Goal: Information Seeking & Learning: Learn about a topic

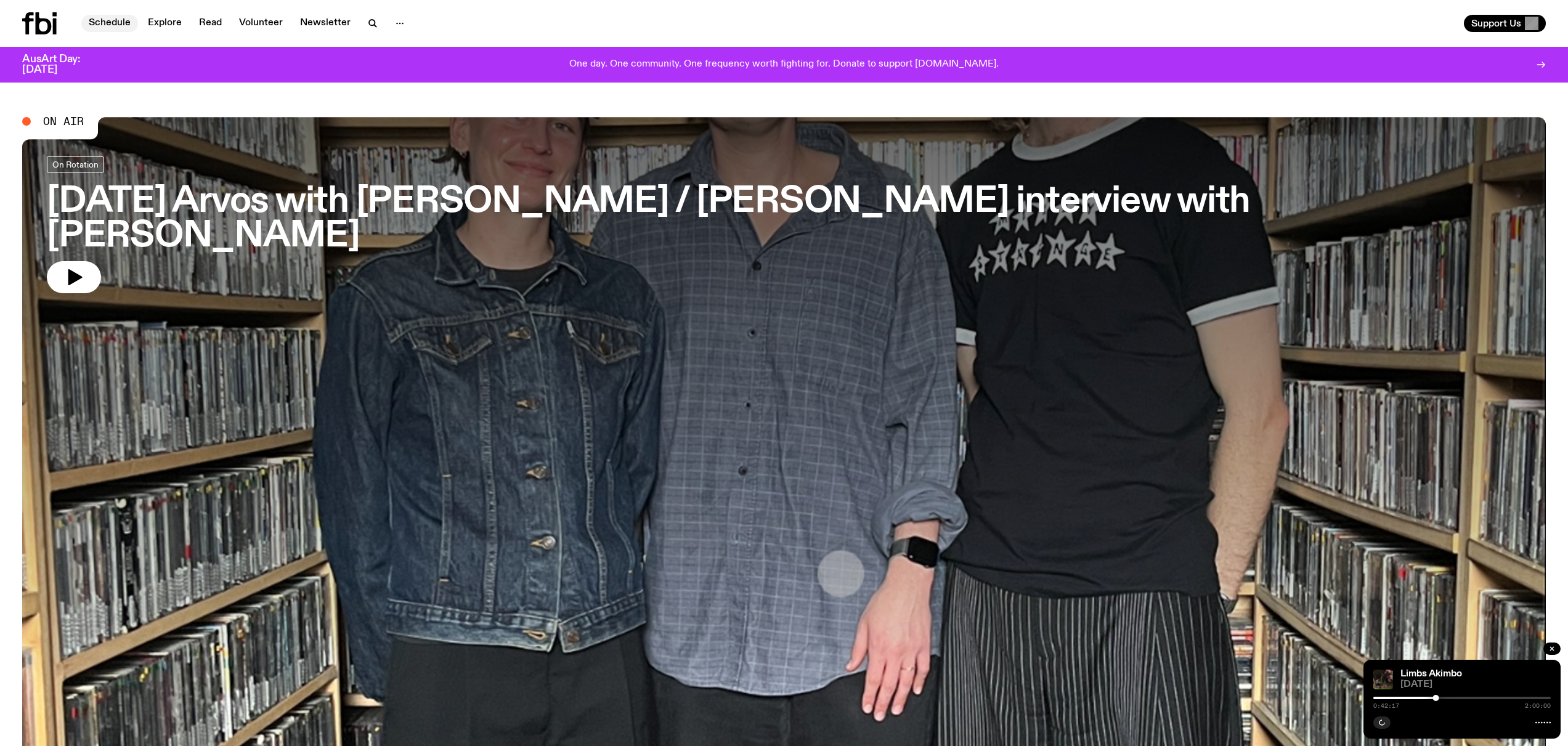
click at [100, 24] on link "Schedule" at bounding box center [110, 24] width 56 height 17
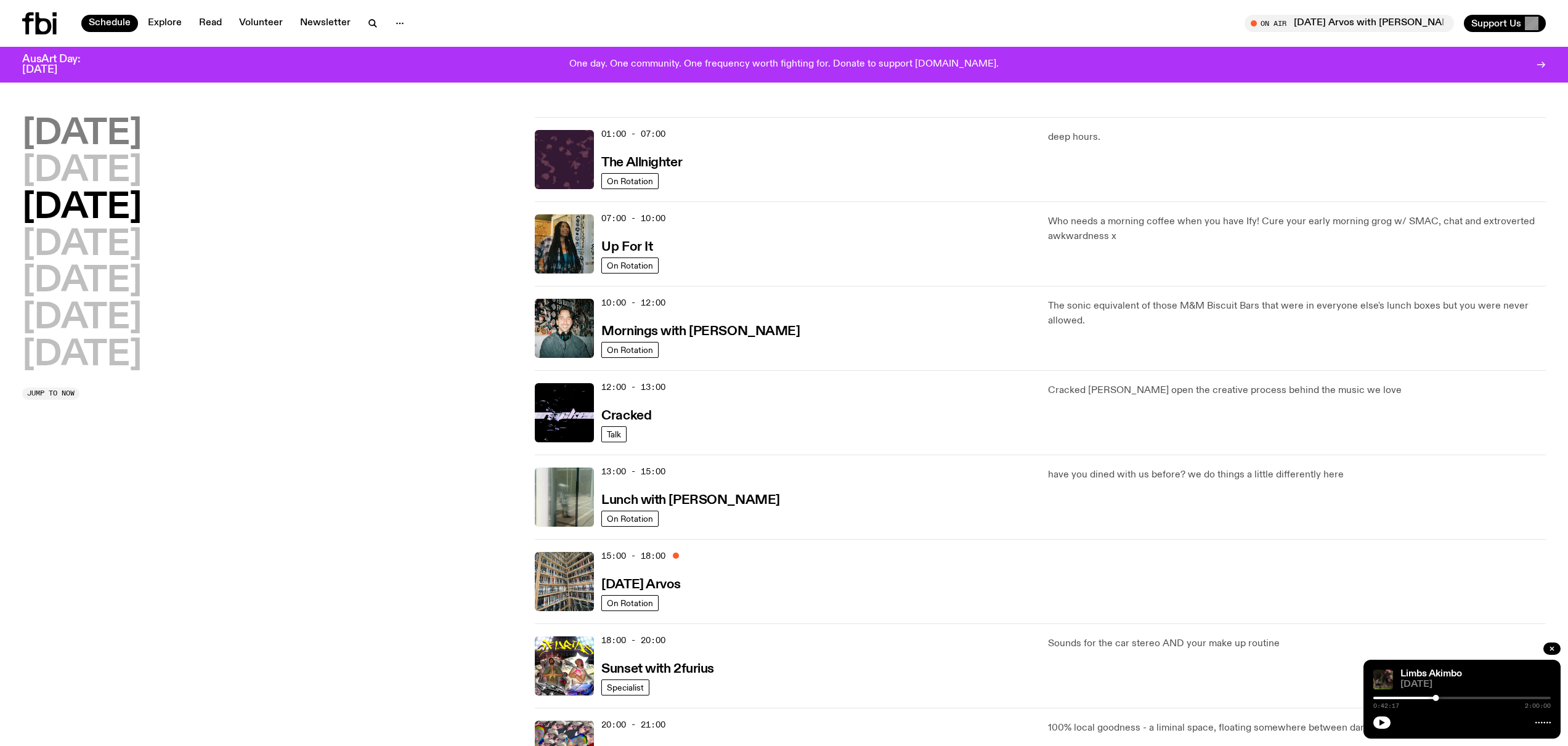
click at [123, 143] on h2 "[DATE]" at bounding box center [81, 134] width 120 height 34
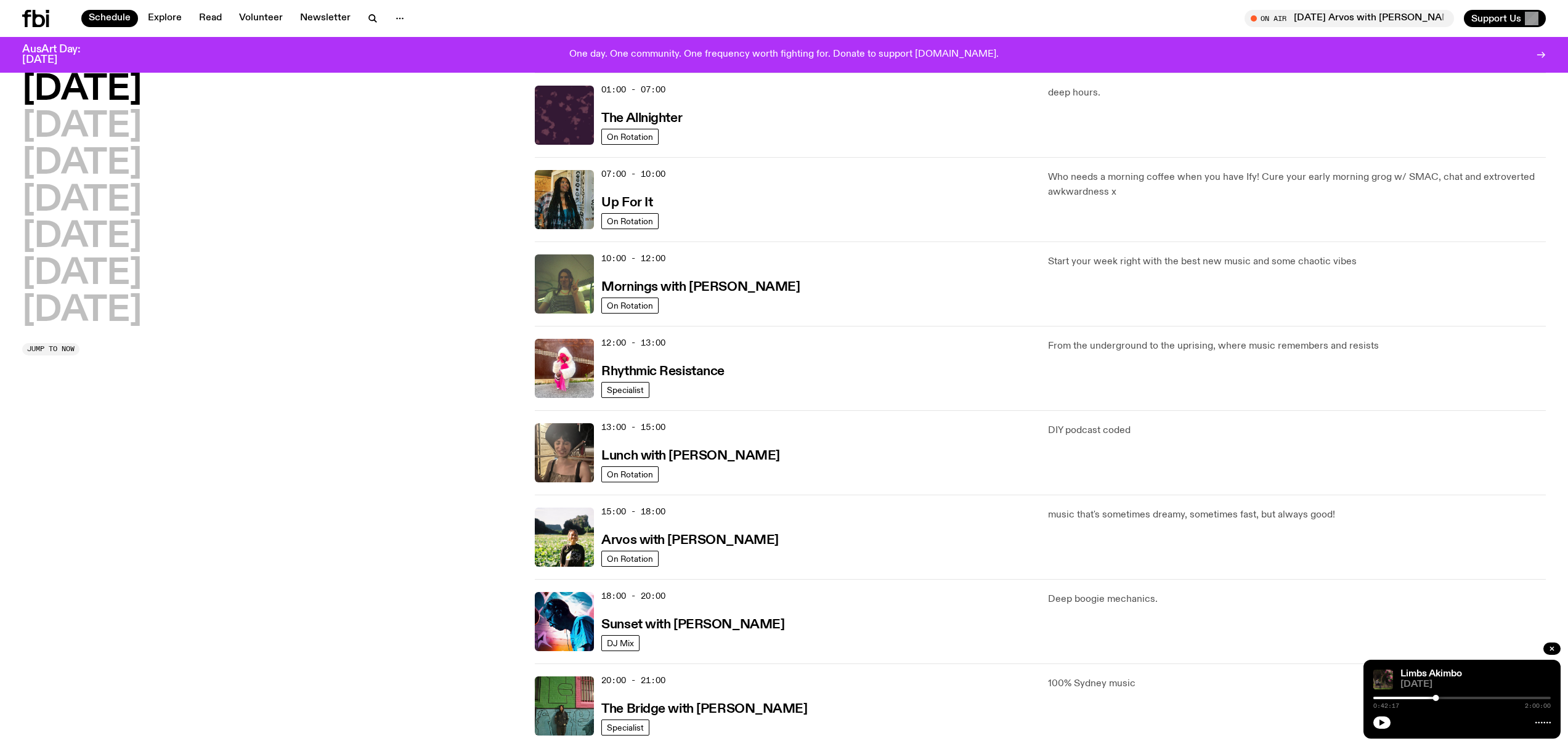
click at [118, 92] on h2 "[DATE]" at bounding box center [81, 90] width 120 height 34
click at [563, 627] on img at bounding box center [565, 622] width 60 height 60
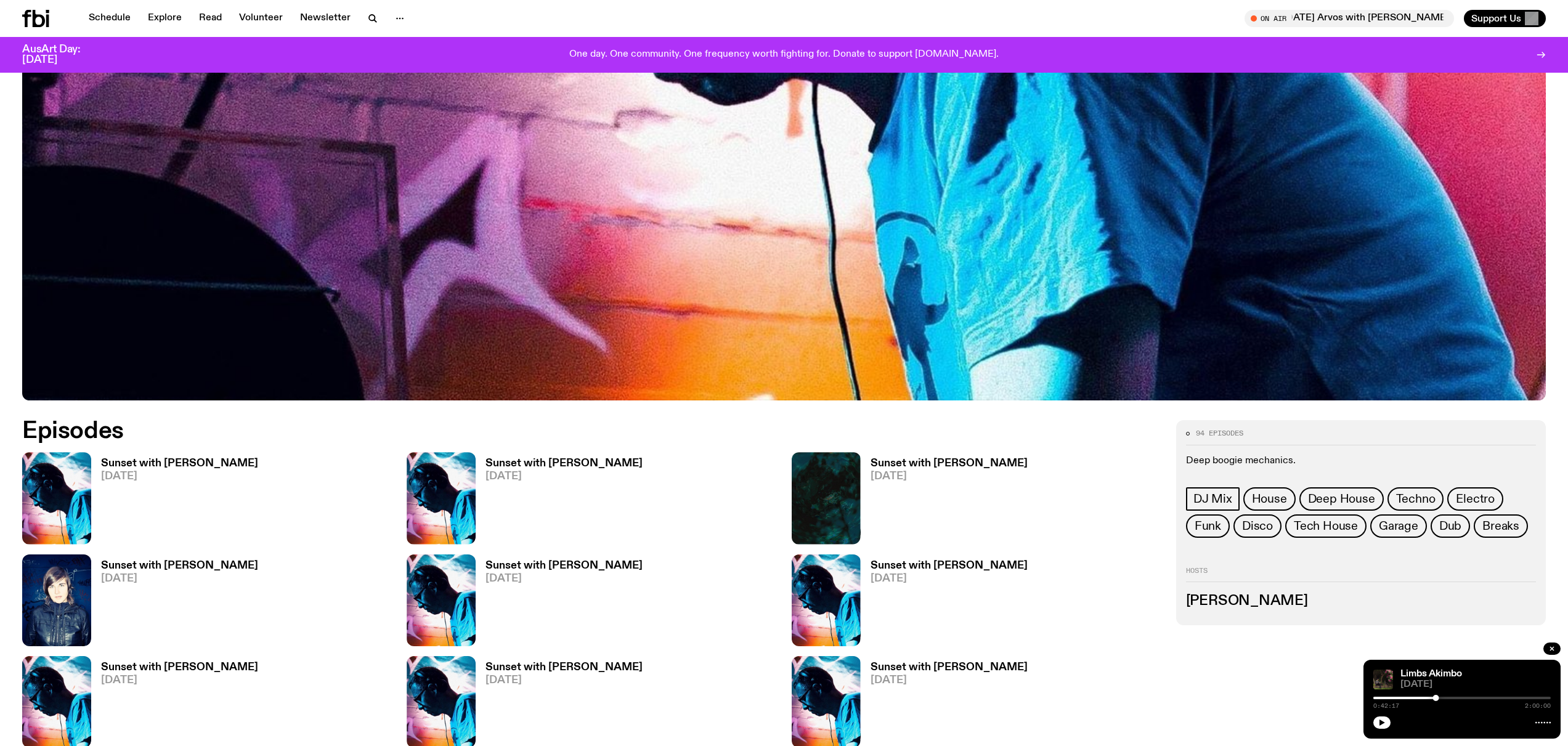
scroll to position [772, 0]
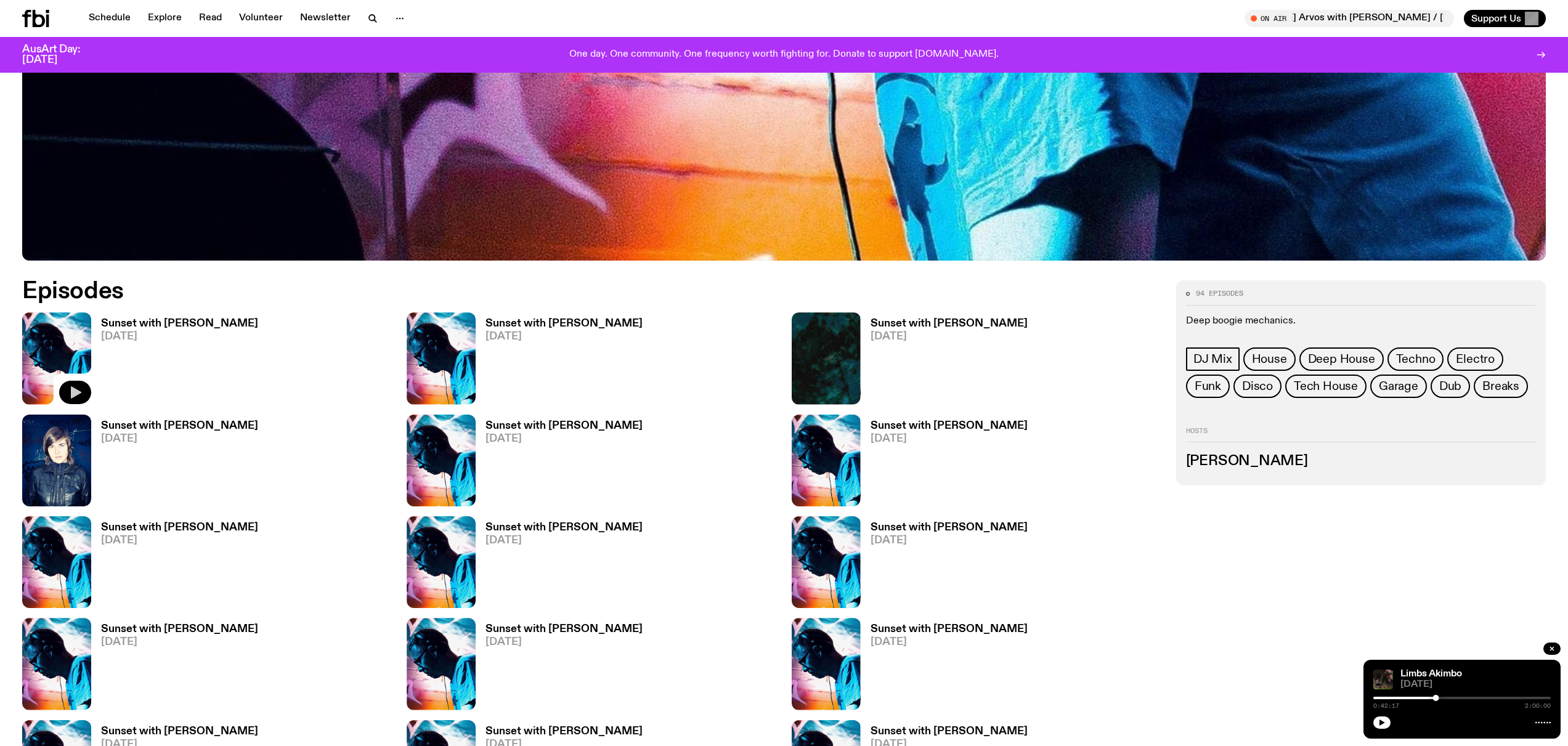
click at [75, 391] on icon "button" at bounding box center [75, 393] width 10 height 13
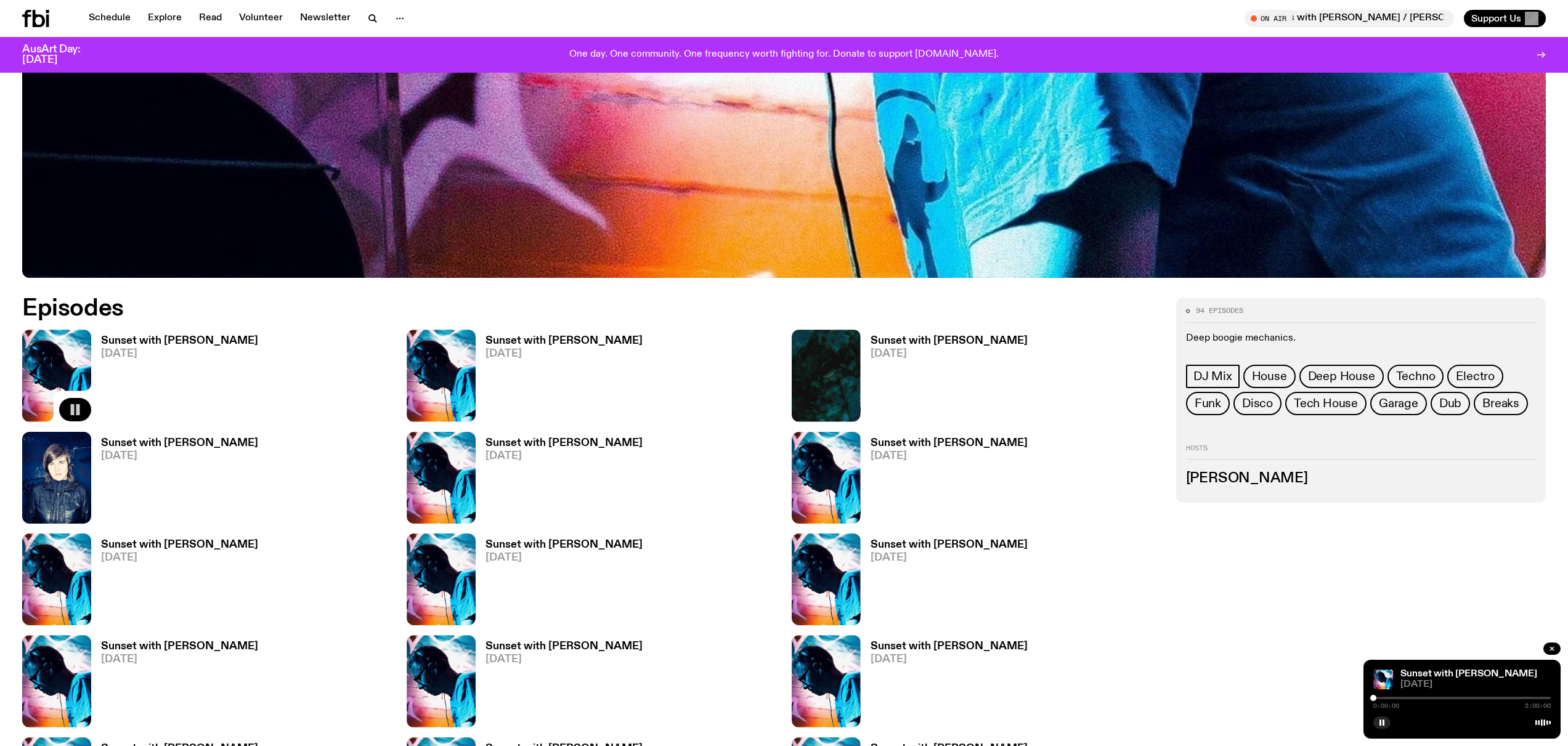
scroll to position [754, 0]
